Goal: Task Accomplishment & Management: Manage account settings

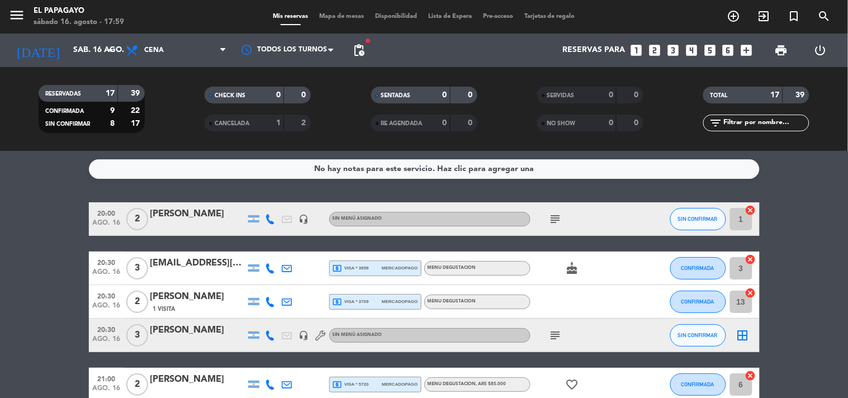
click at [388, 14] on span "Disponibilidad" at bounding box center [396, 16] width 53 height 6
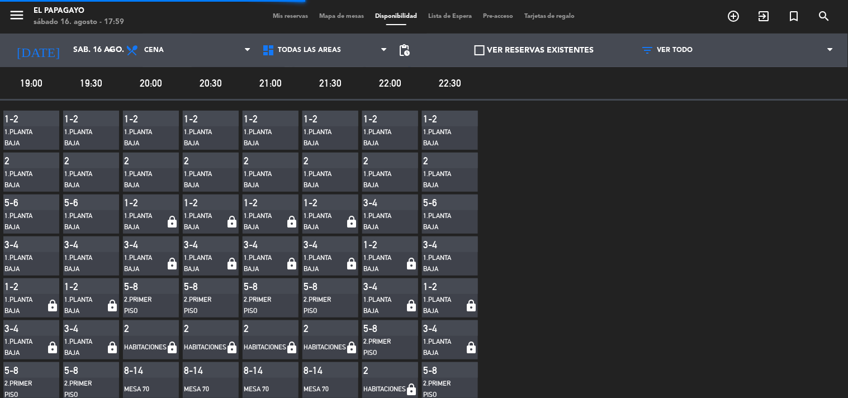
click at [477, 47] on span at bounding box center [480, 50] width 10 height 10
click at [534, 50] on input "VER RESERVAS EXISTENTES" at bounding box center [534, 50] width 0 height 0
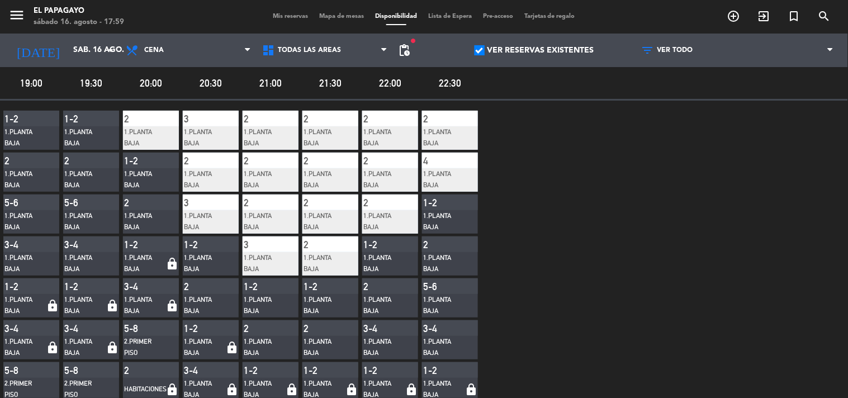
click at [273, 12] on div "Mis reservas Mapa de mesas Disponibilidad Lista de Espera Pre-acceso Tarjetas d…" at bounding box center [424, 17] width 314 height 10
click at [16, 7] on icon "menu" at bounding box center [16, 15] width 17 height 17
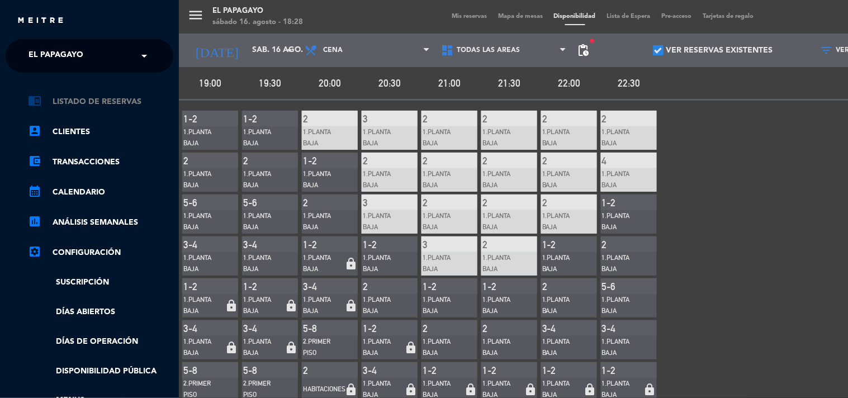
click at [98, 100] on link "chrome_reader_mode Listado de Reservas" at bounding box center [100, 101] width 145 height 13
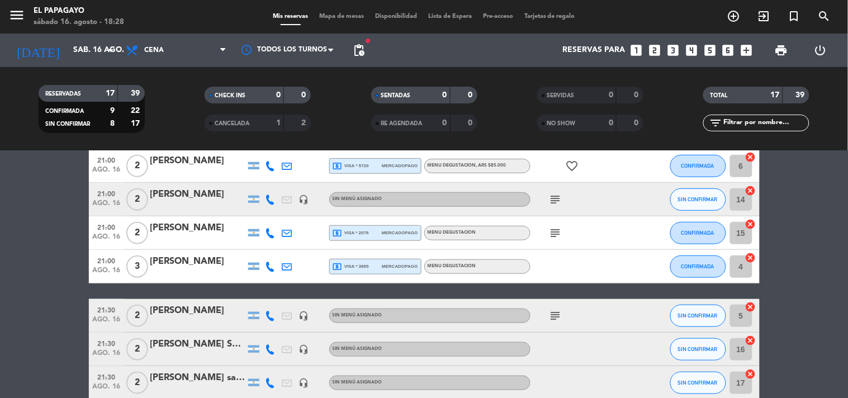
scroll to position [198, 0]
